Goal: Information Seeking & Learning: Learn about a topic

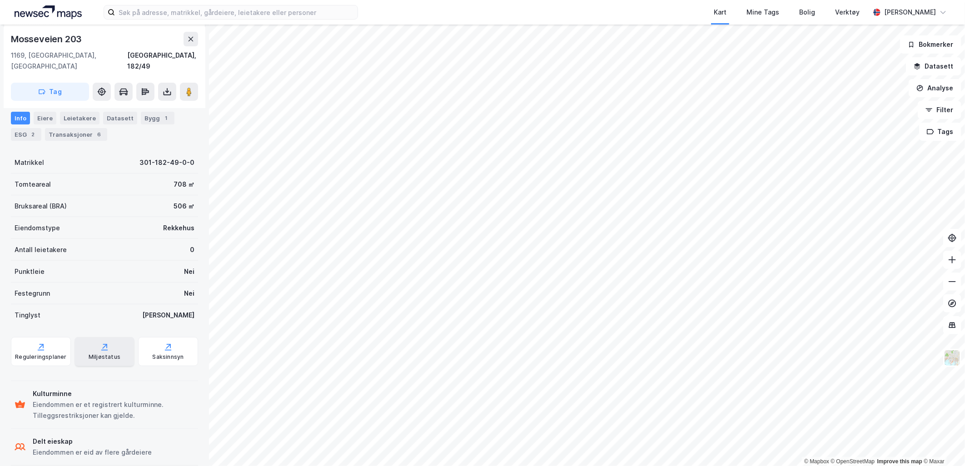
scroll to position [103, 0]
click at [74, 126] on div "Transaksjoner 6" at bounding box center [76, 132] width 62 height 13
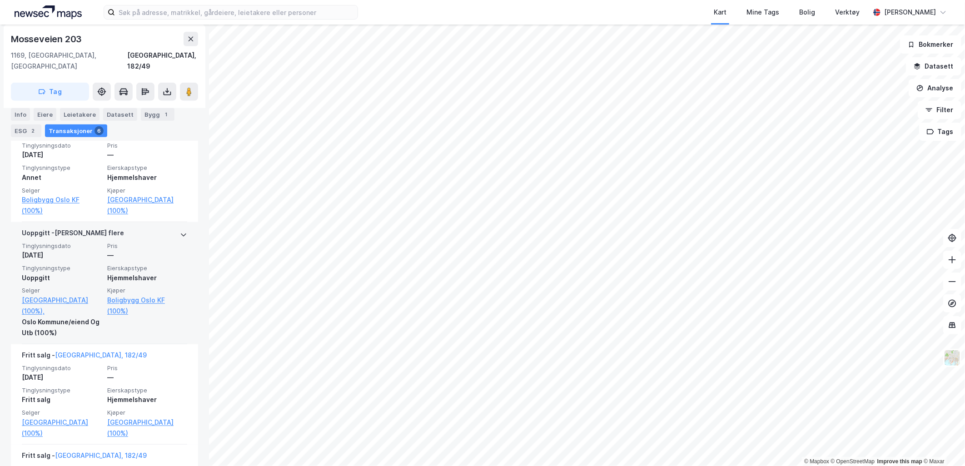
scroll to position [455, 0]
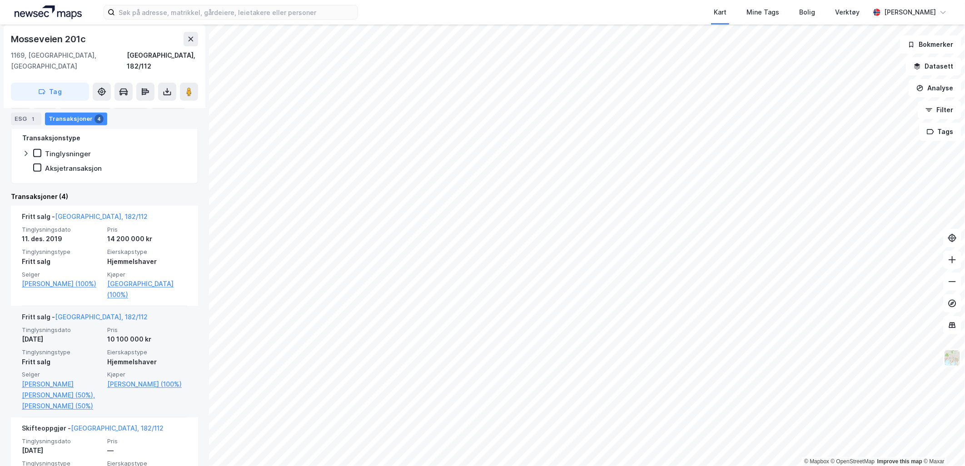
scroll to position [252, 0]
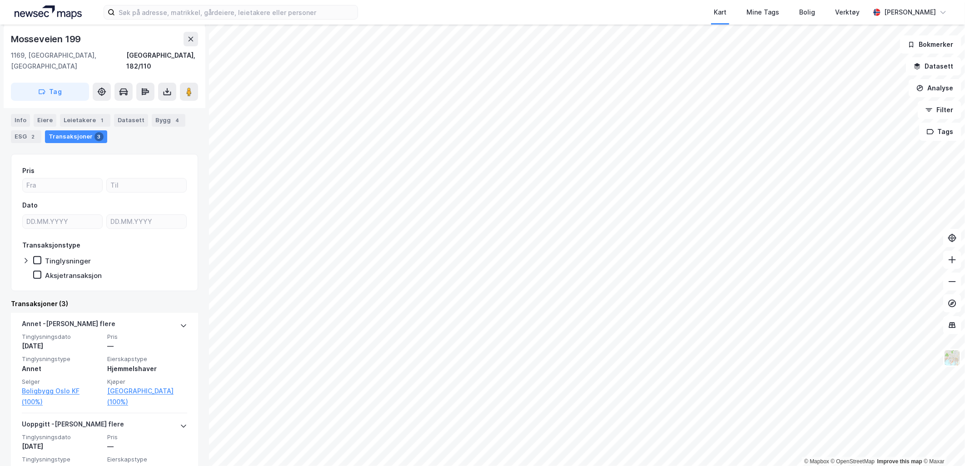
scroll to position [151, 0]
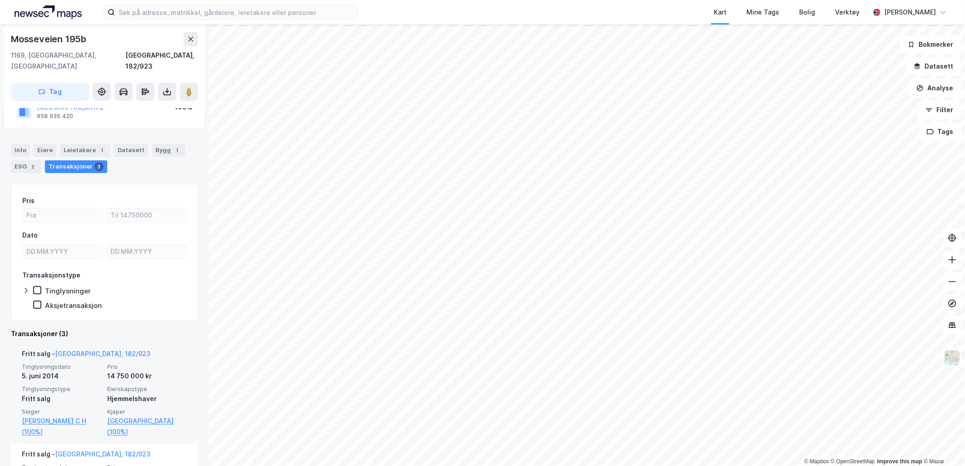
scroll to position [151, 0]
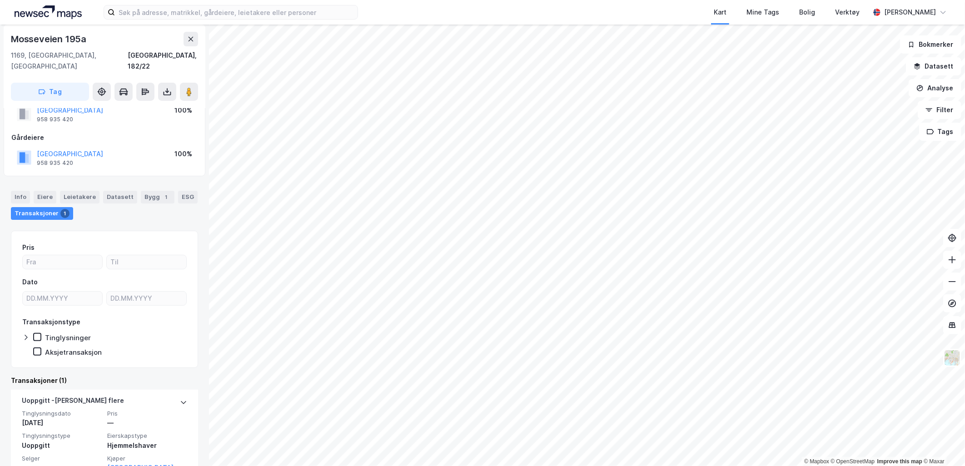
scroll to position [43, 0]
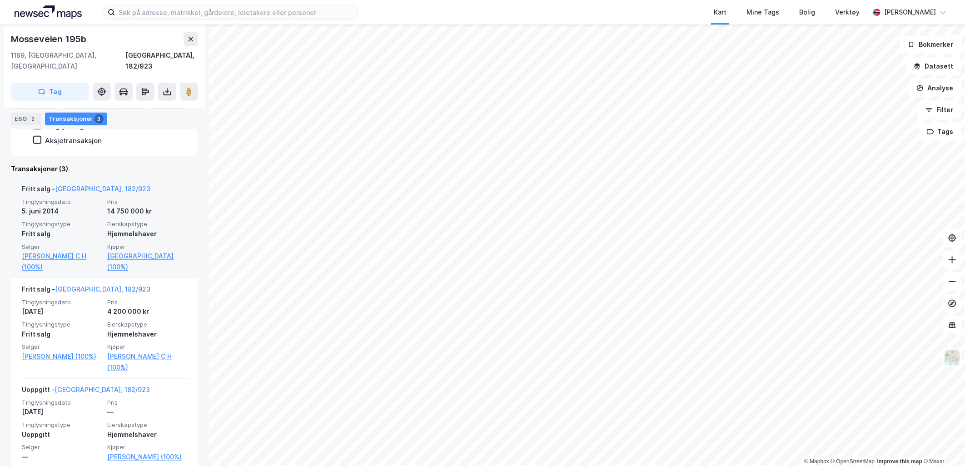
scroll to position [255, 0]
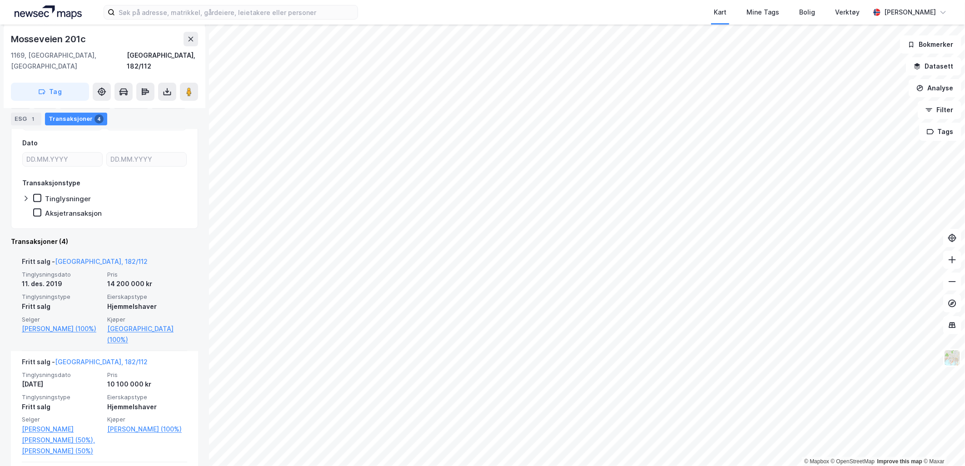
scroll to position [202, 0]
